Goal: Find specific page/section: Find specific page/section

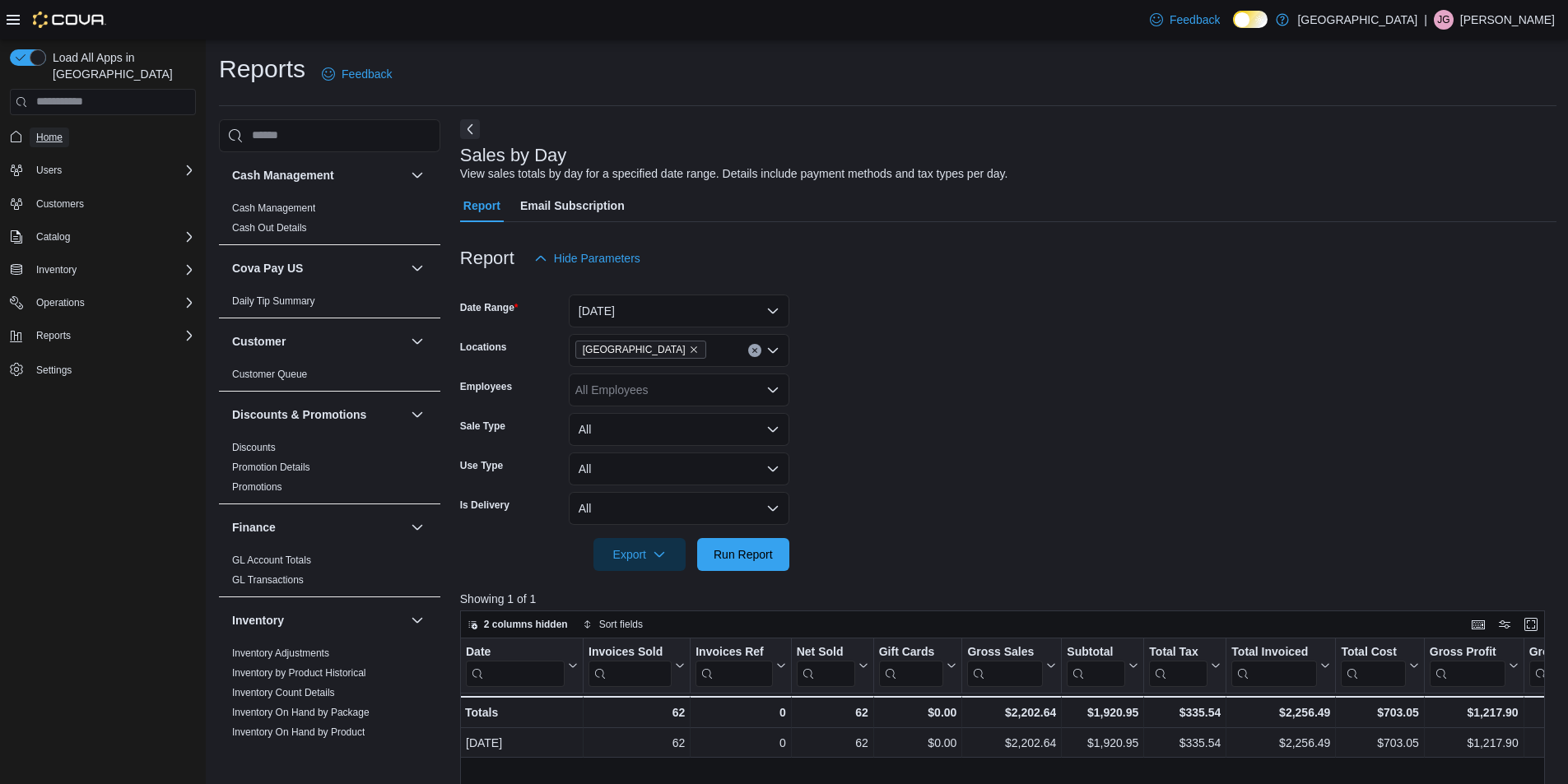
click at [46, 131] on span "Home" at bounding box center [49, 137] width 26 height 13
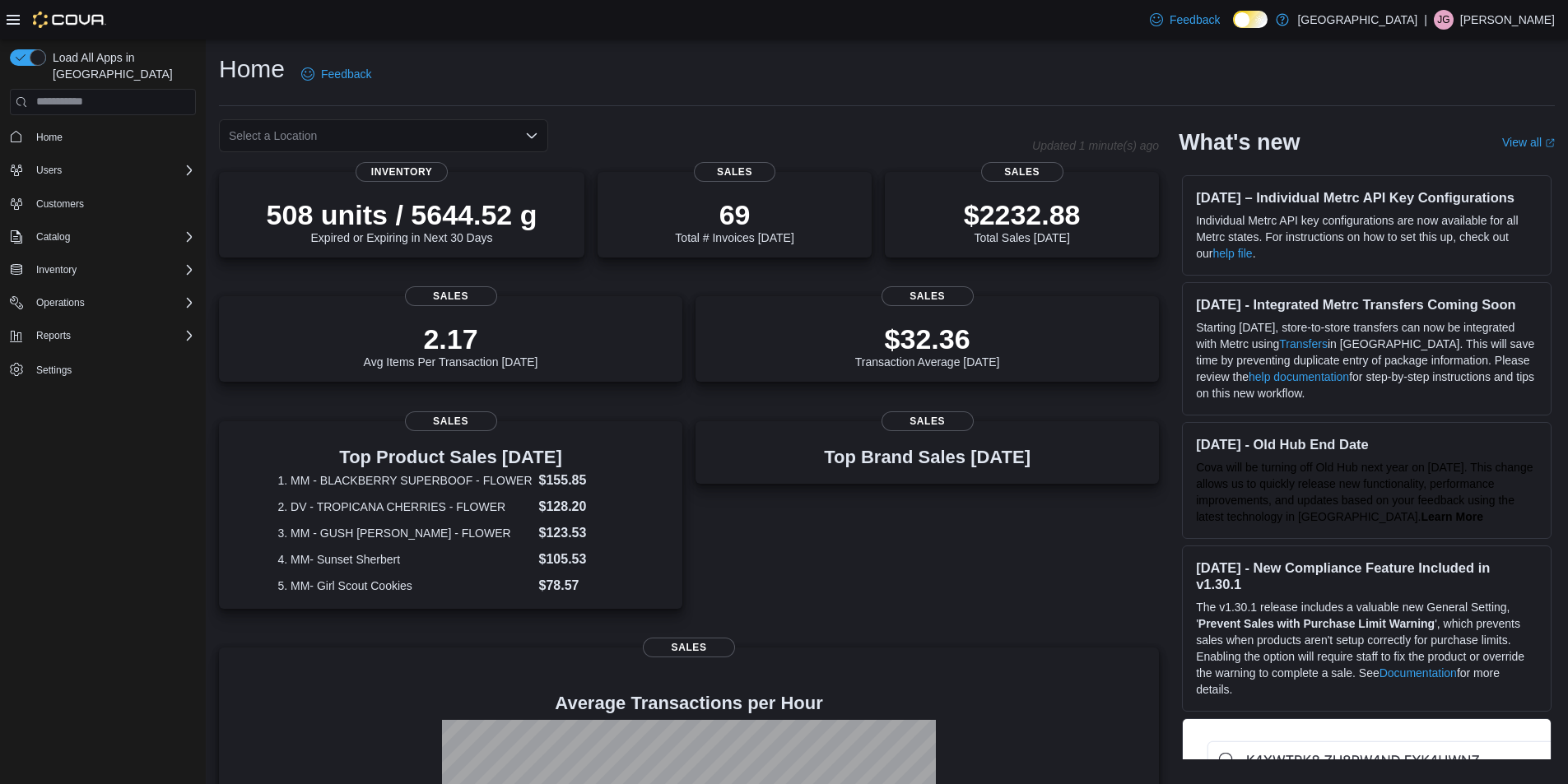
click at [528, 136] on icon "Open list of options" at bounding box center [531, 135] width 10 height 5
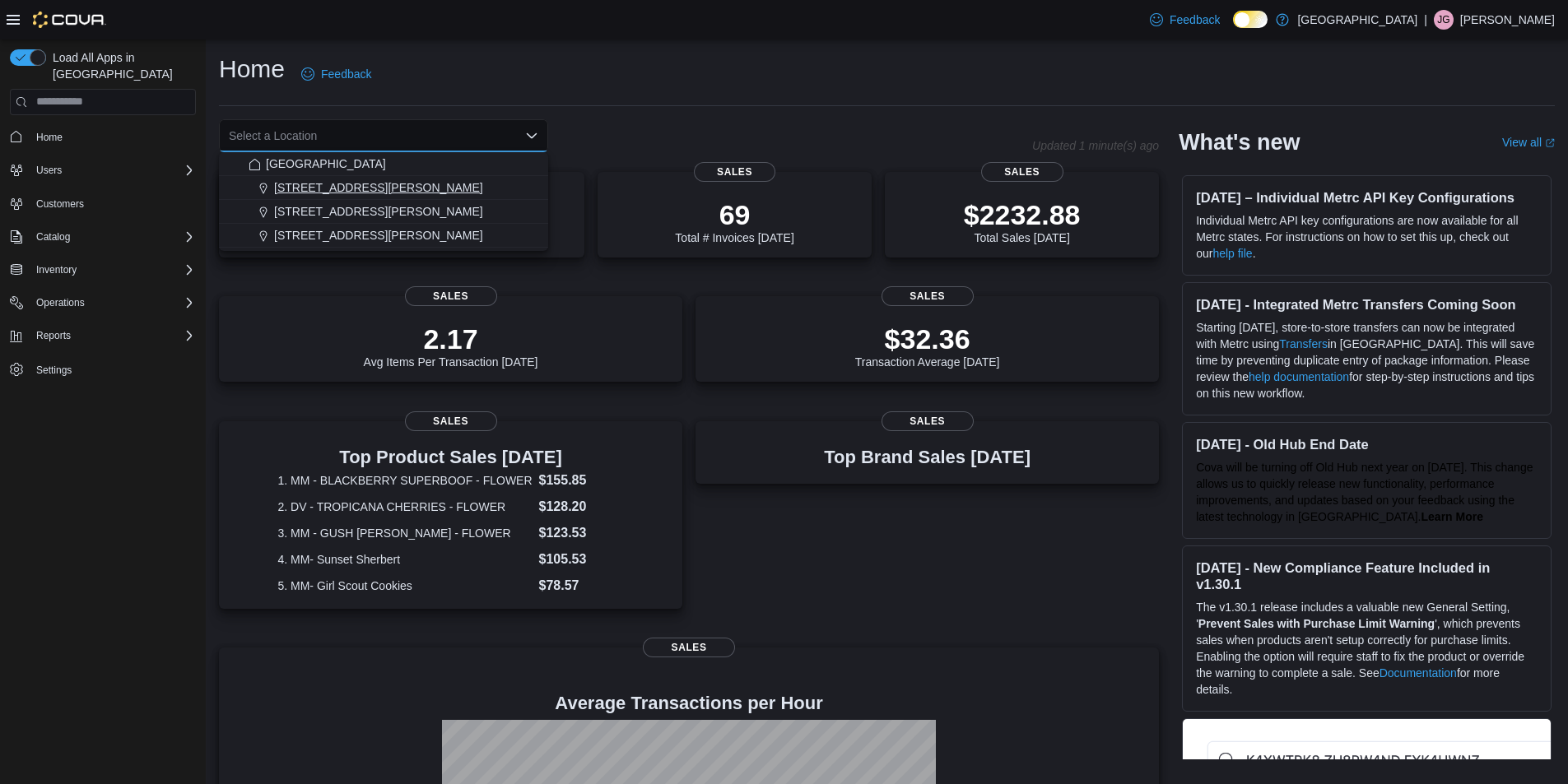
click at [333, 191] on span "1165 McNutt Road" at bounding box center [377, 187] width 209 height 16
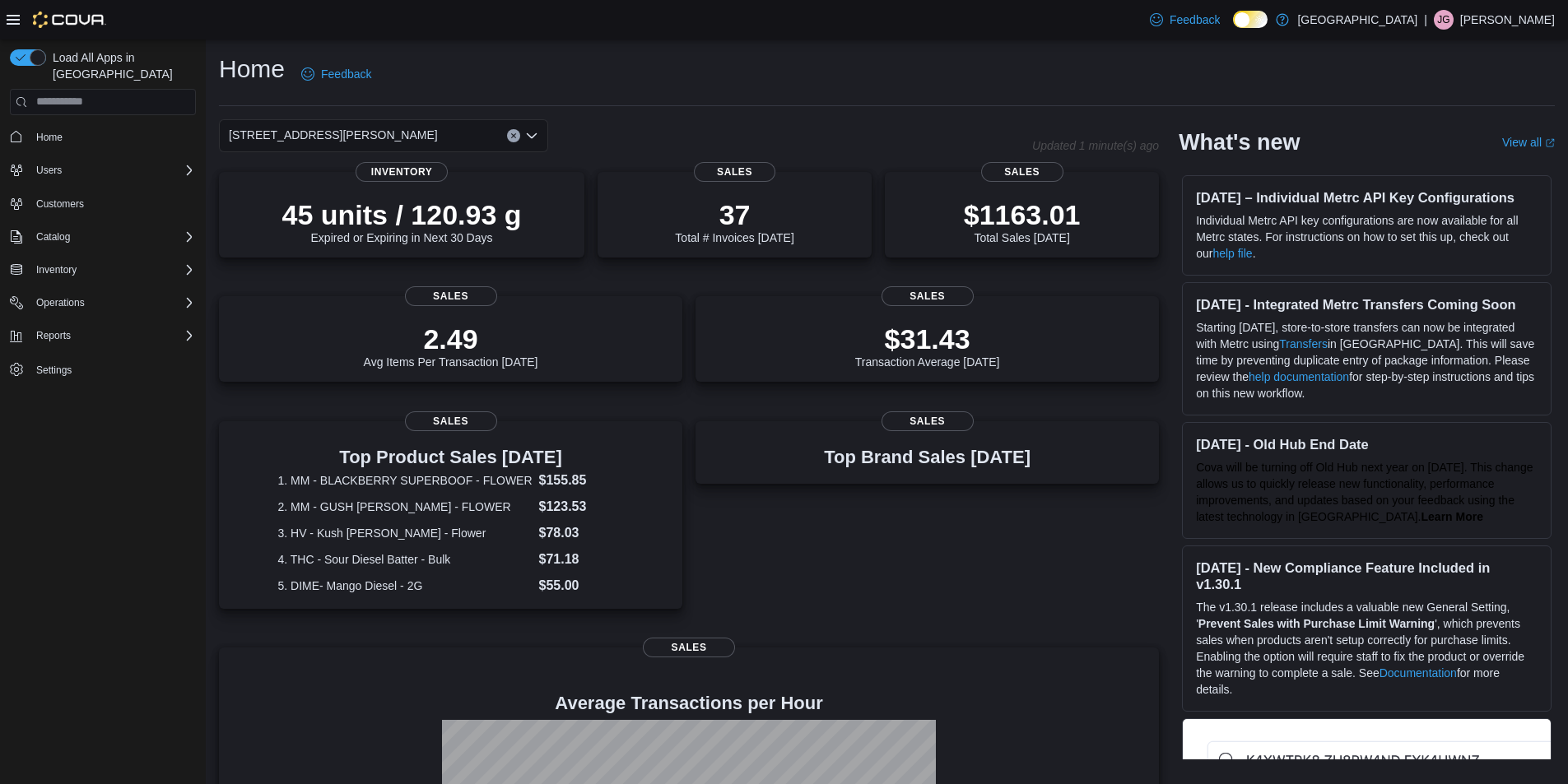
click at [528, 130] on icon "Open list of options" at bounding box center [531, 135] width 13 height 13
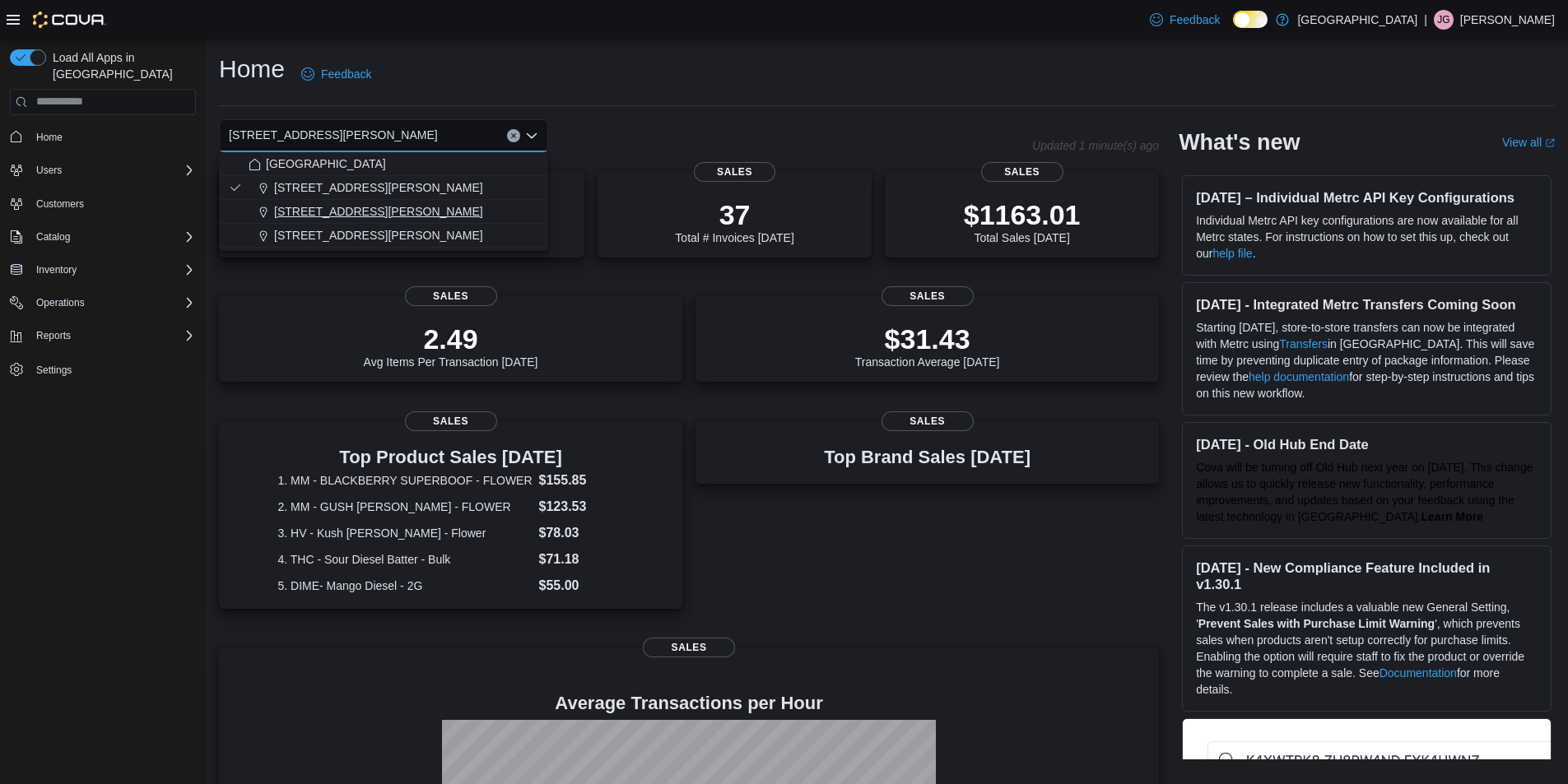
click at [383, 210] on span "200 South Solano Drive" at bounding box center [377, 211] width 209 height 16
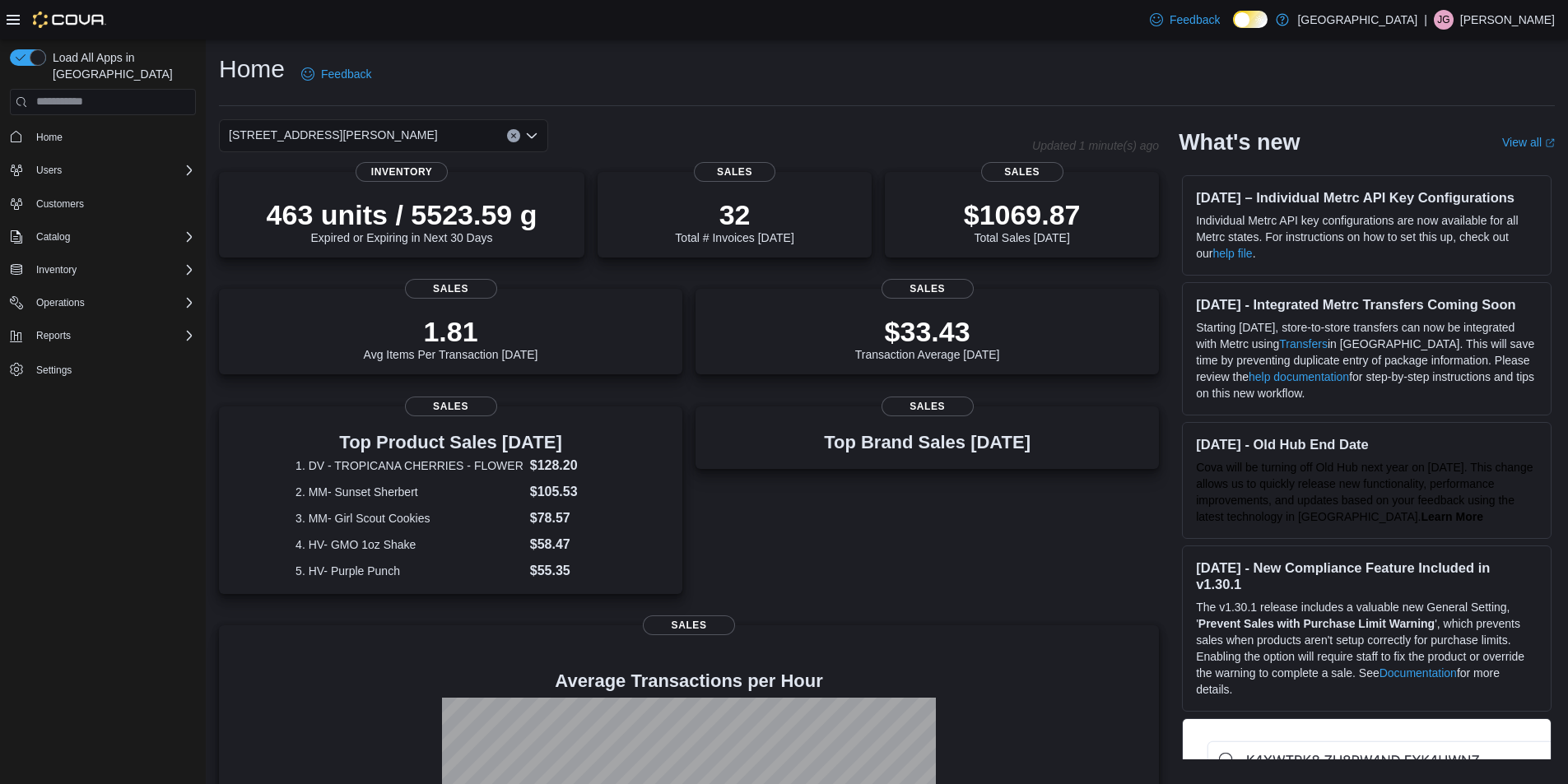
click at [516, 132] on icon "Clear input" at bounding box center [513, 136] width 7 height 7
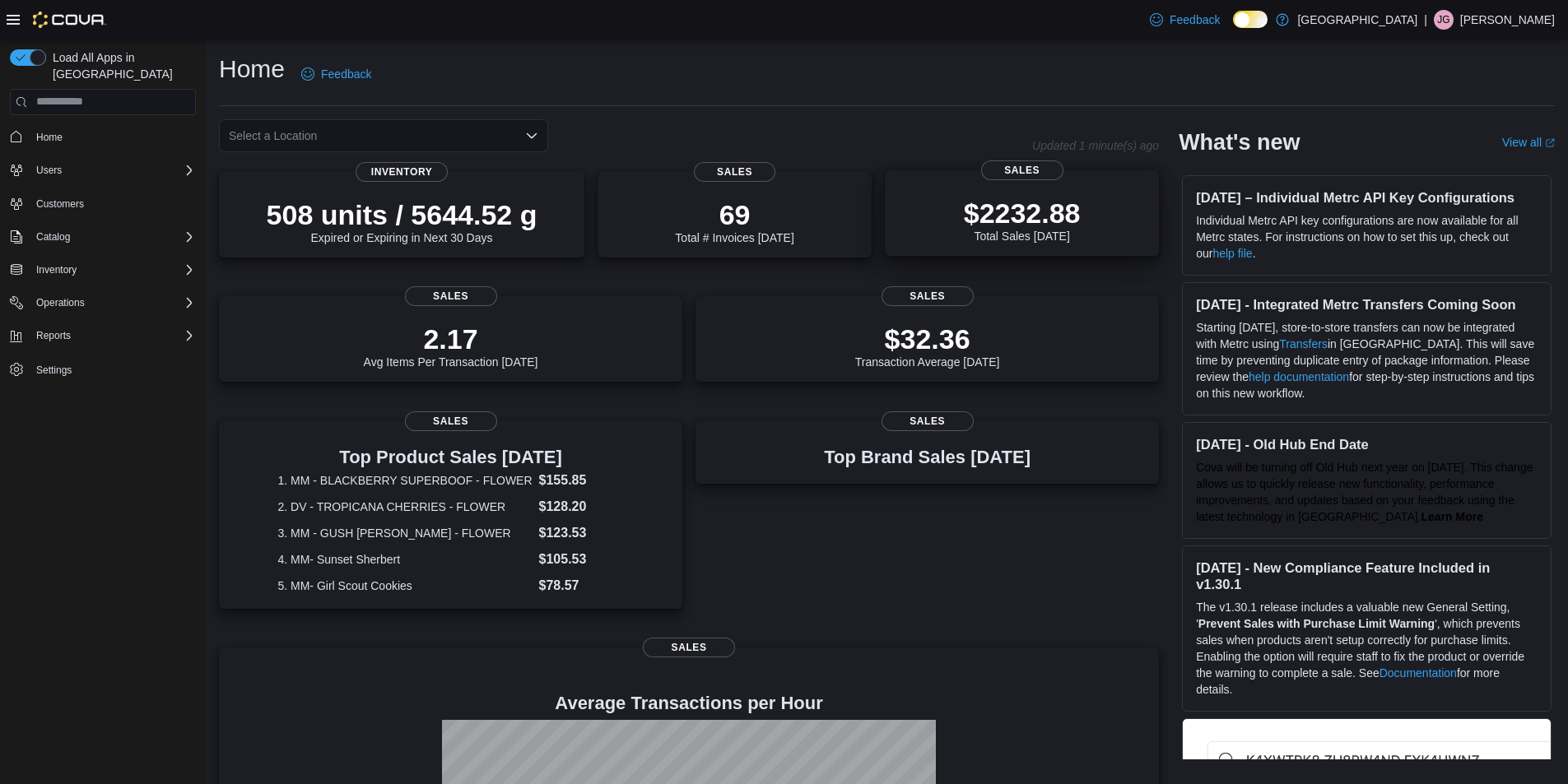
click at [1092, 222] on div "$2232.88 Total Sales Today" at bounding box center [1022, 216] width 248 height 53
